Goal: Use online tool/utility: Utilize a website feature to perform a specific function

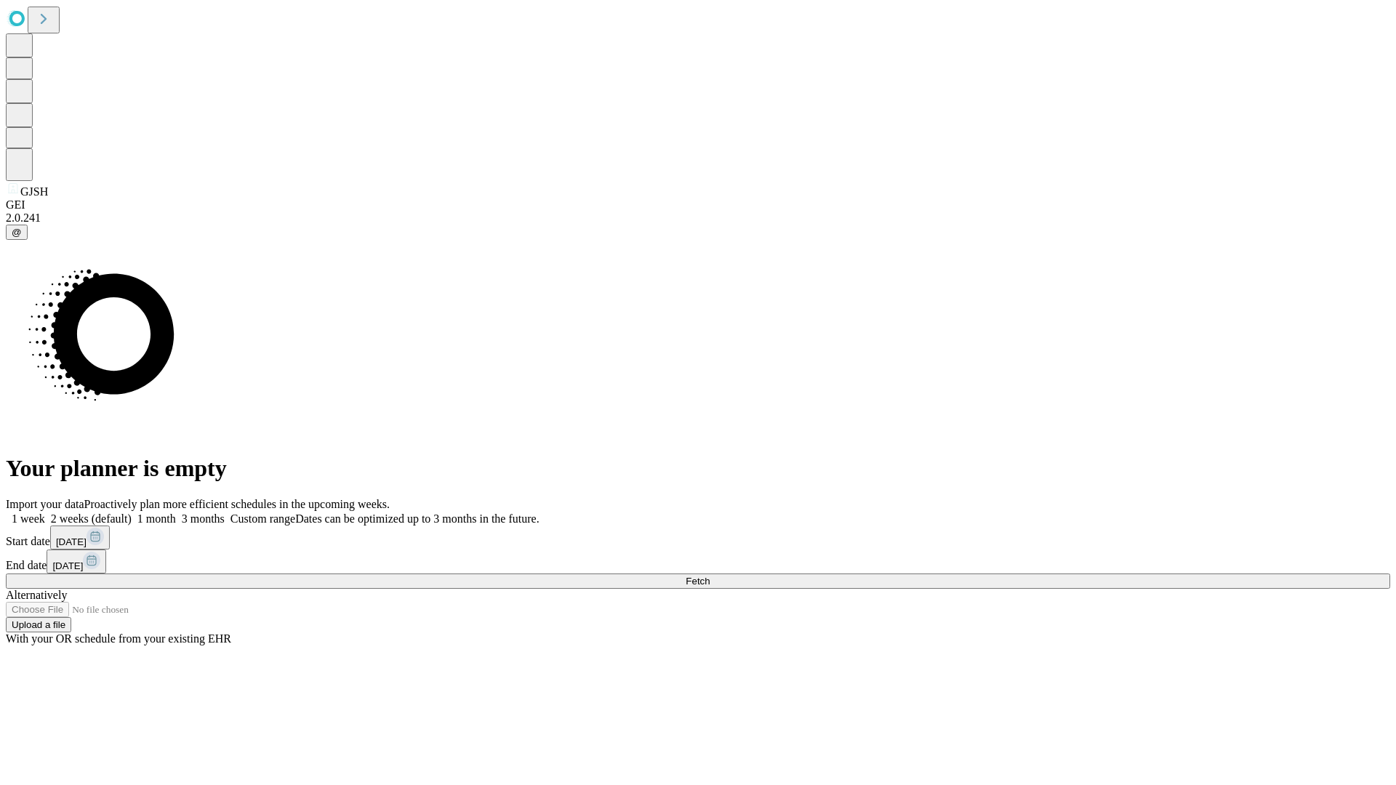
click at [709, 576] on span "Fetch" at bounding box center [697, 581] width 24 height 11
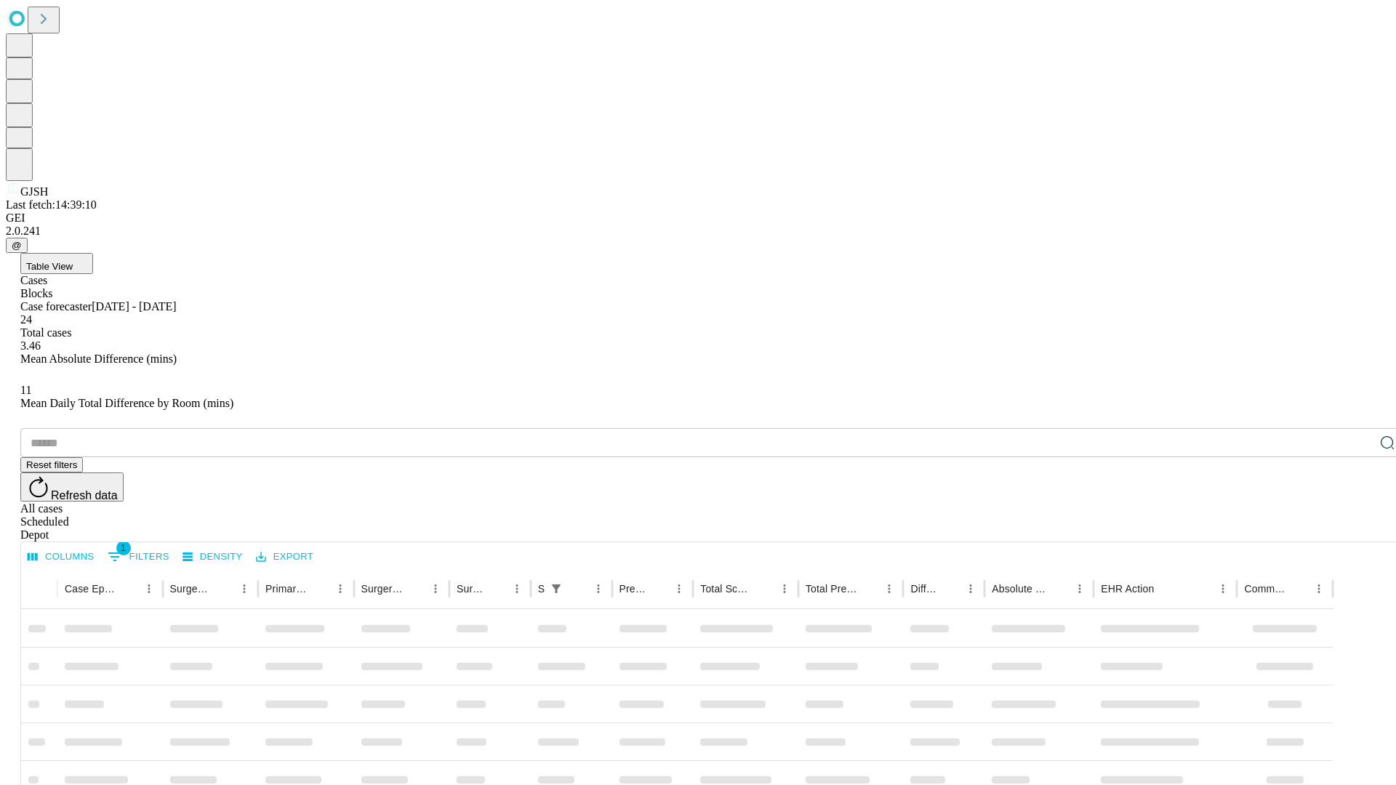
click at [73, 261] on span "Table View" at bounding box center [49, 266] width 47 height 11
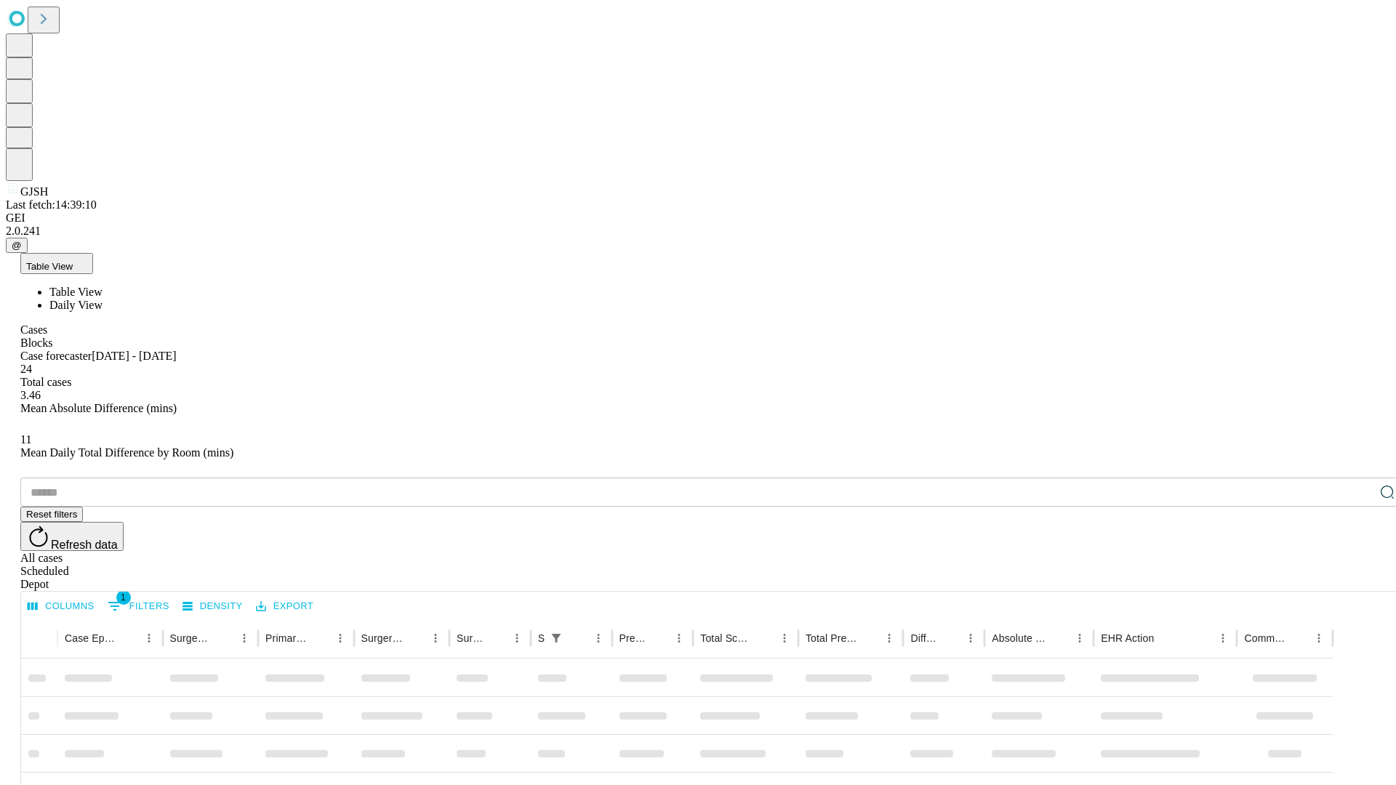
click at [102, 299] on span "Daily View" at bounding box center [75, 305] width 53 height 12
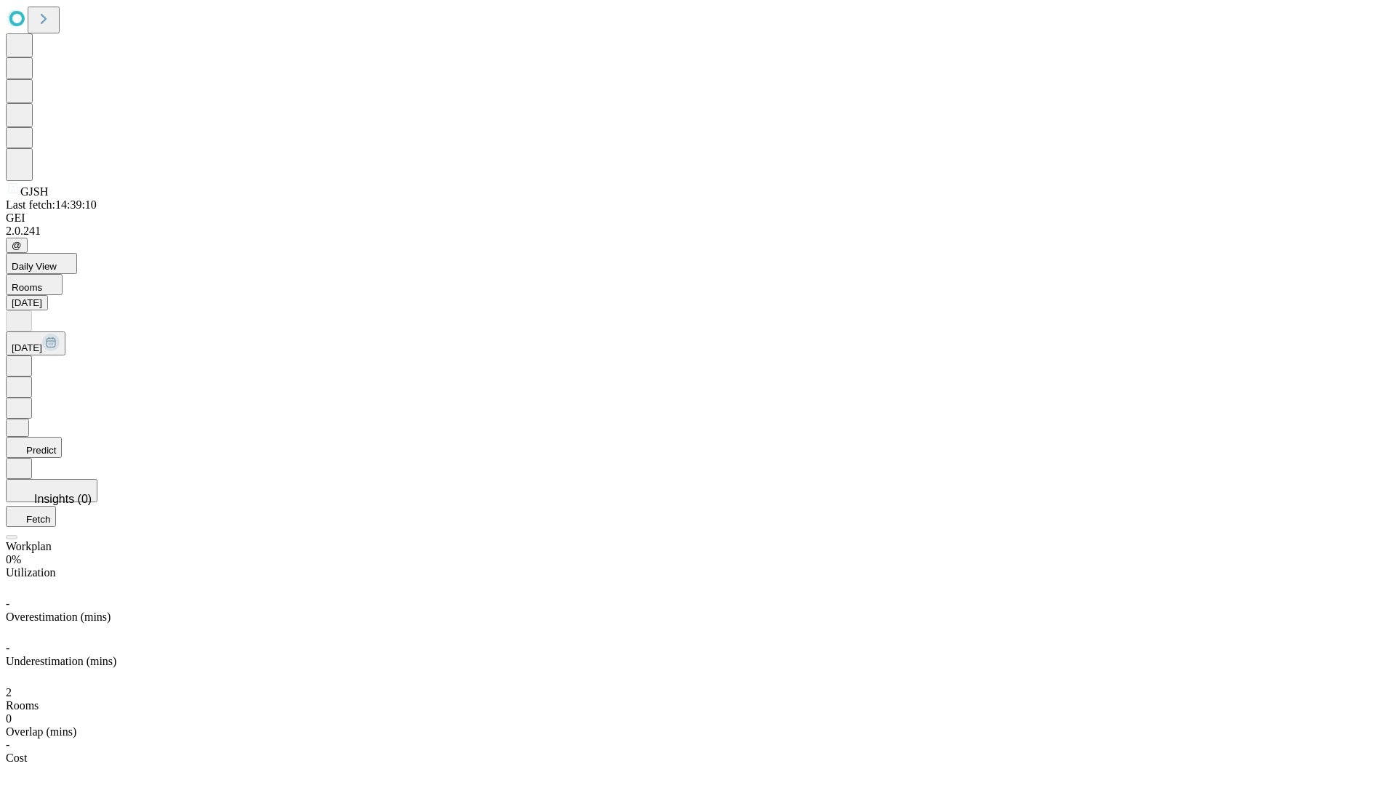
click at [62, 437] on button "Predict" at bounding box center [34, 447] width 56 height 21
